Goal: Task Accomplishment & Management: Manage account settings

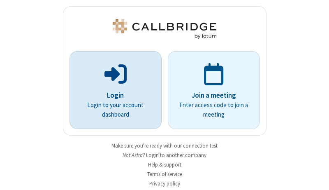
click at [112, 95] on p "Login" at bounding box center [115, 95] width 69 height 11
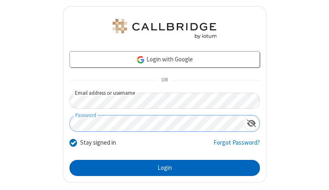
click at [161, 167] on button "Login" at bounding box center [164, 168] width 190 height 16
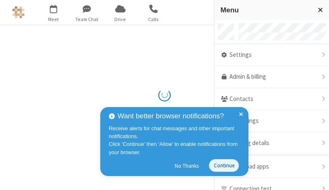
click at [268, 77] on link "Admin & billing" at bounding box center [271, 77] width 115 height 22
